Goal: Task Accomplishment & Management: Manage account settings

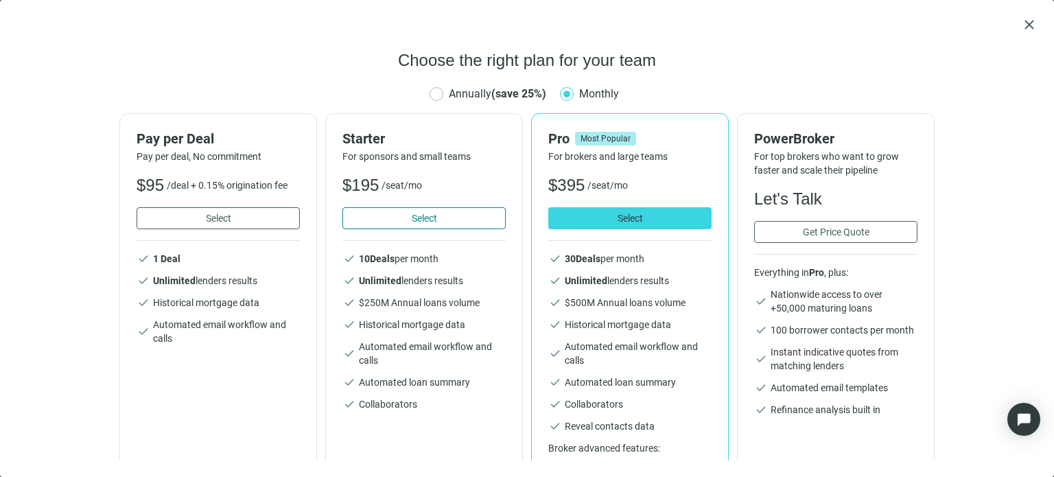
click at [414, 214] on span "Select" at bounding box center [424, 218] width 25 height 11
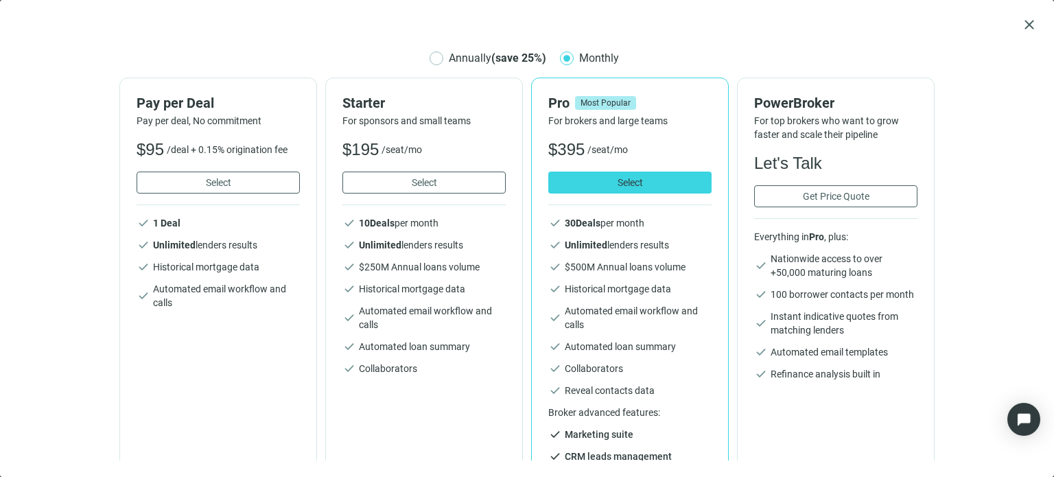
scroll to position [55, 0]
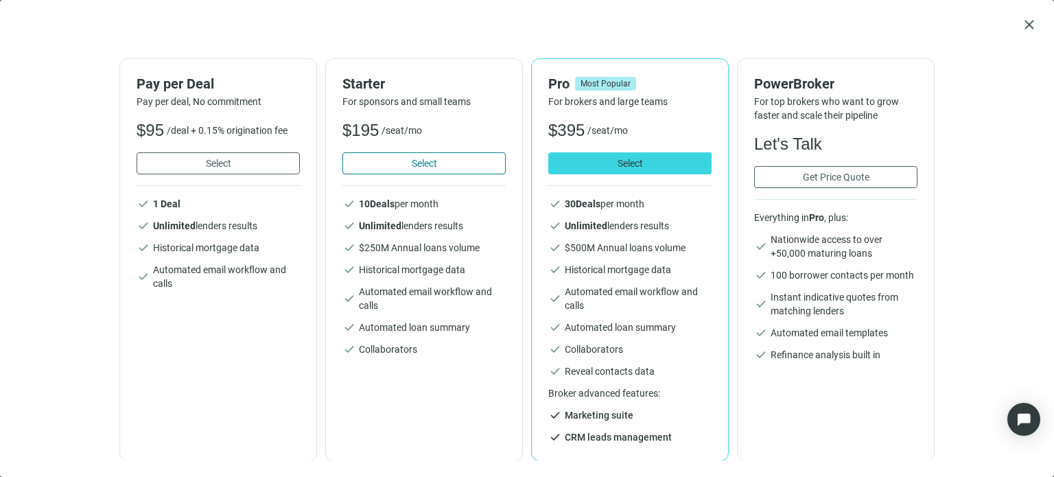
click at [466, 152] on button "Select" at bounding box center [423, 163] width 163 height 22
